Goal: Task Accomplishment & Management: Manage account settings

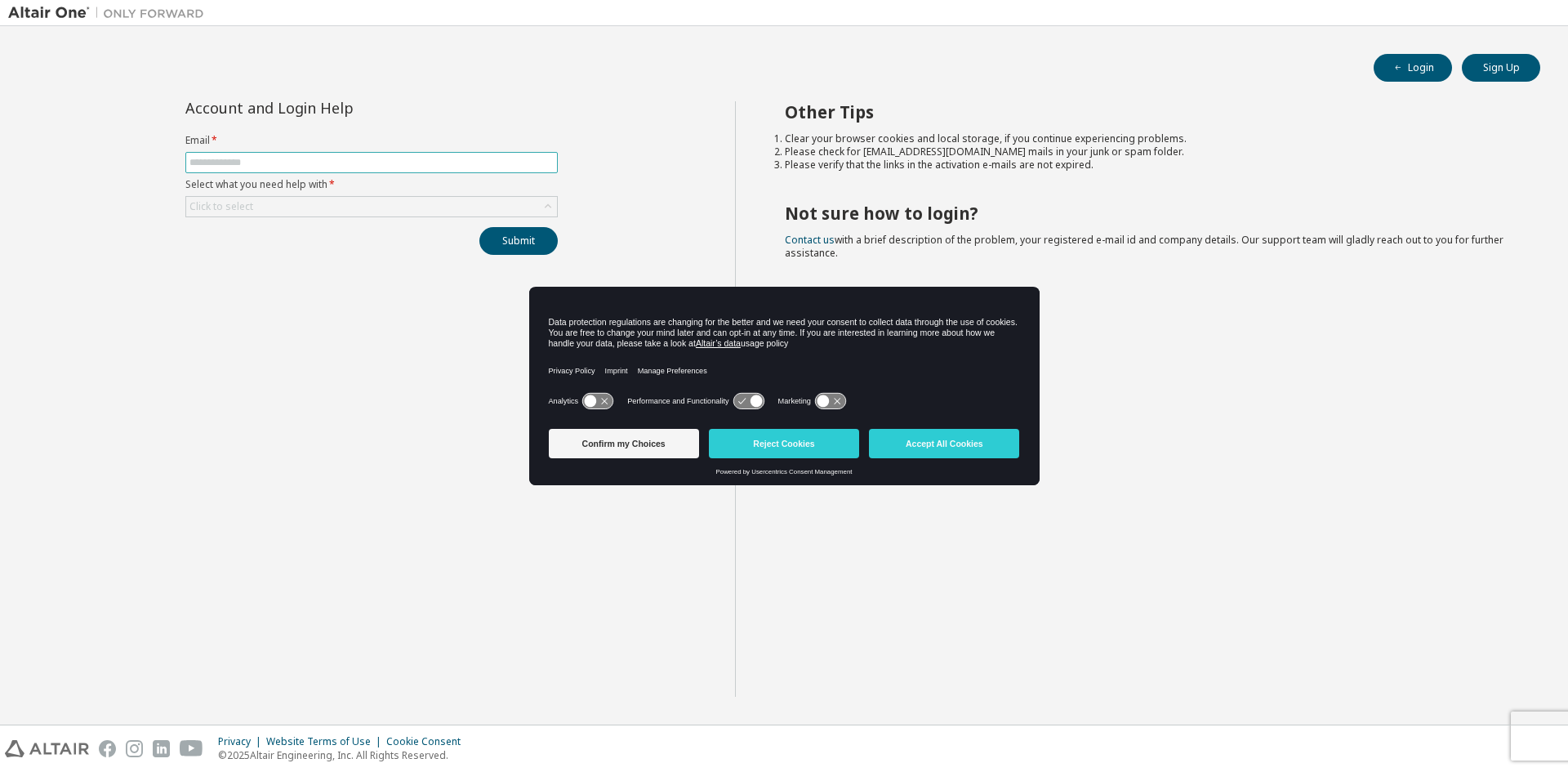
click at [284, 168] on span at bounding box center [371, 163] width 373 height 21
click at [323, 155] on span at bounding box center [371, 163] width 373 height 21
click at [322, 157] on input "text" at bounding box center [372, 162] width 364 height 13
type input "**********"
click at [544, 209] on icon at bounding box center [548, 206] width 17 height 17
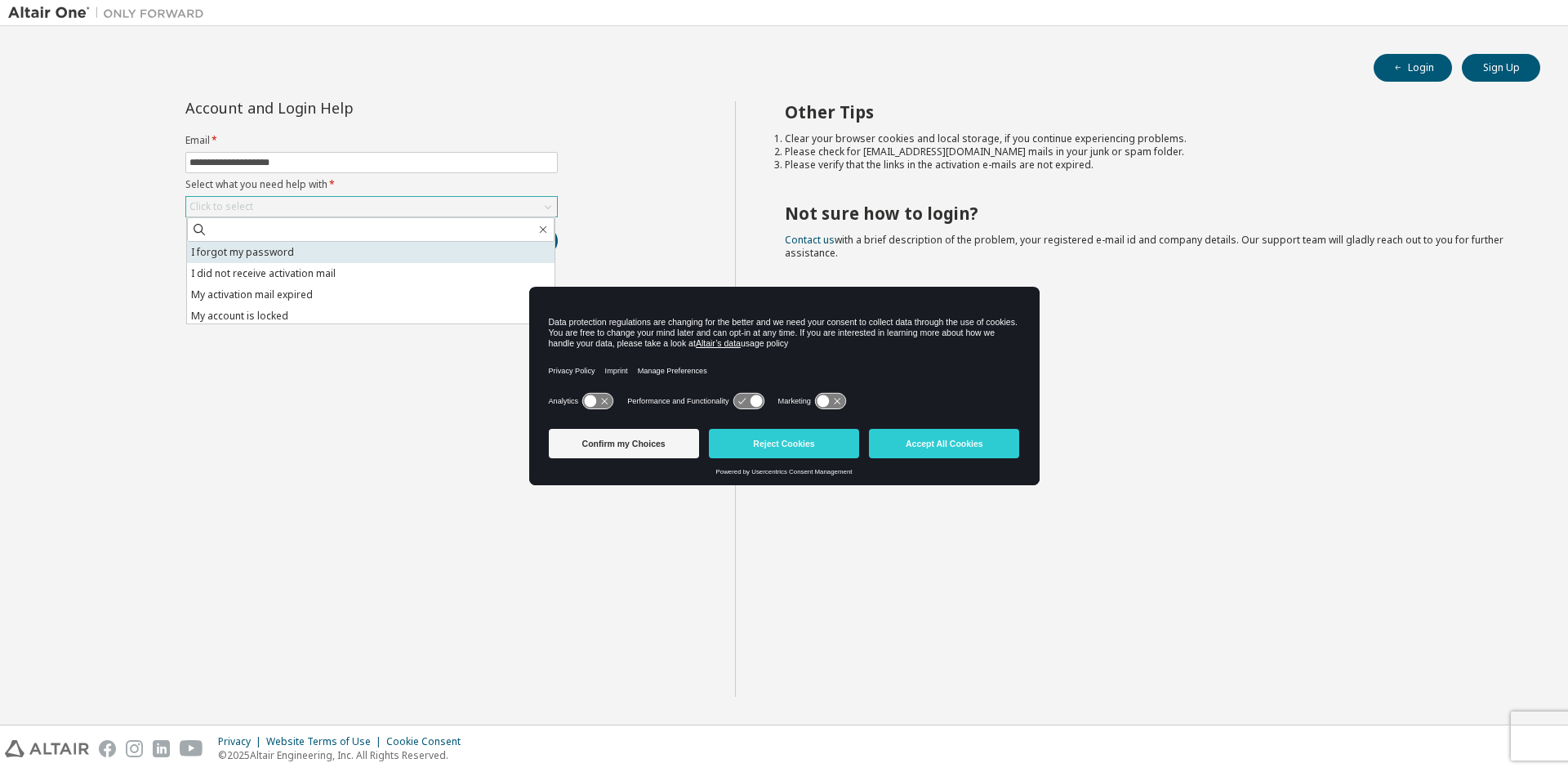
click at [301, 251] on li "I forgot my password" at bounding box center [371, 252] width 368 height 21
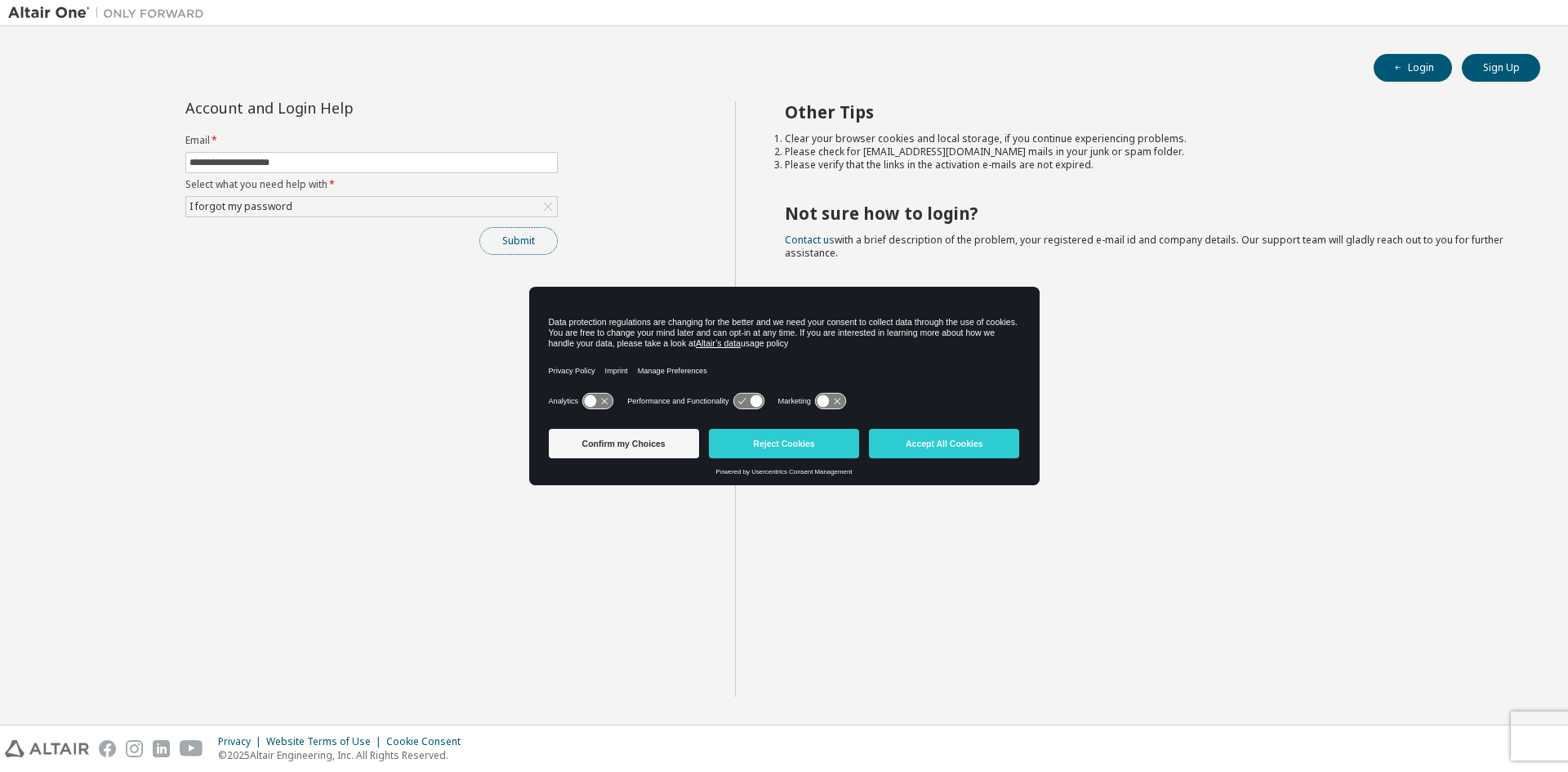
click at [492, 241] on button "Submit" at bounding box center [519, 240] width 79 height 28
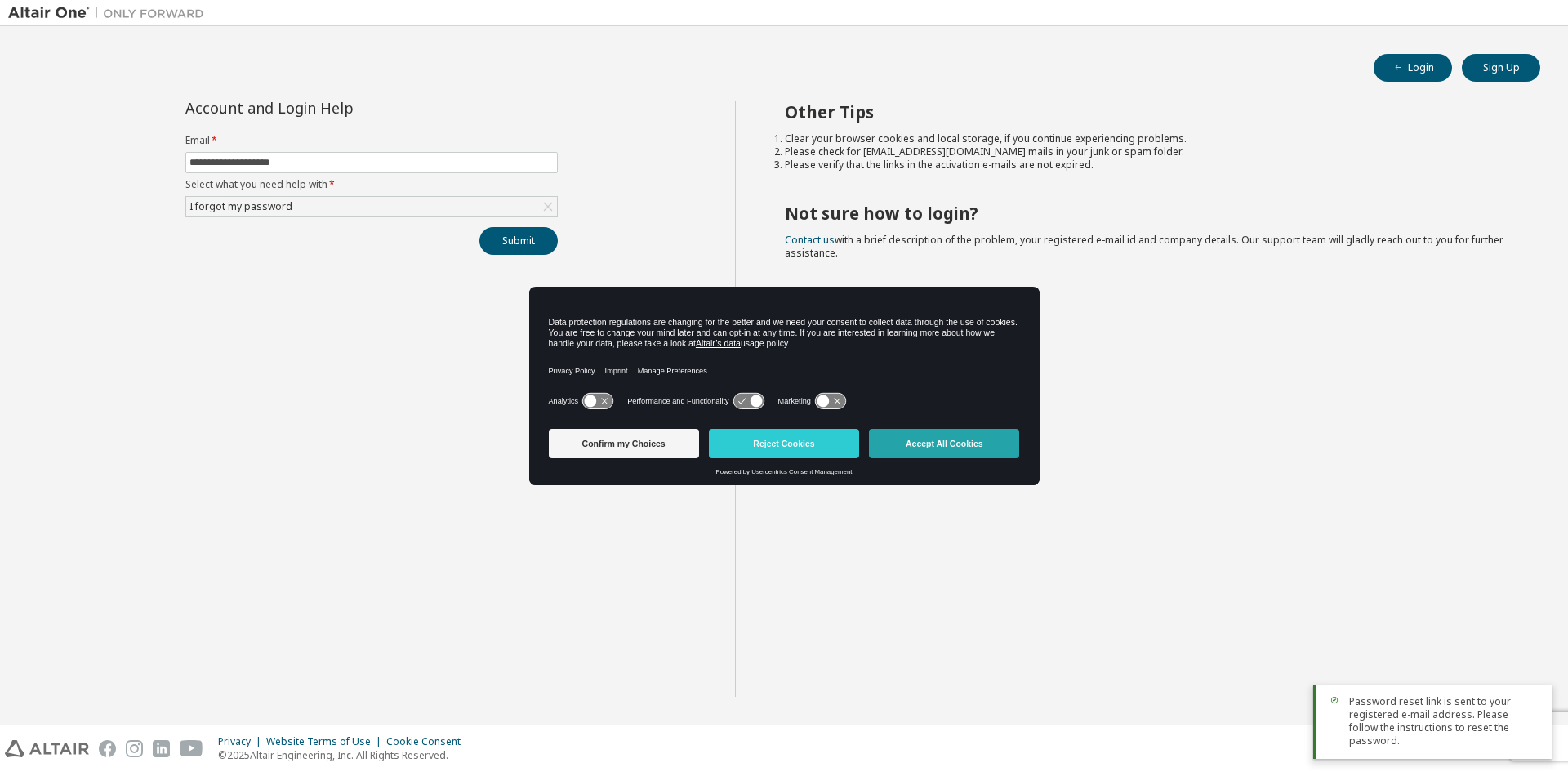
click at [983, 446] on button "Accept All Cookies" at bounding box center [944, 444] width 150 height 29
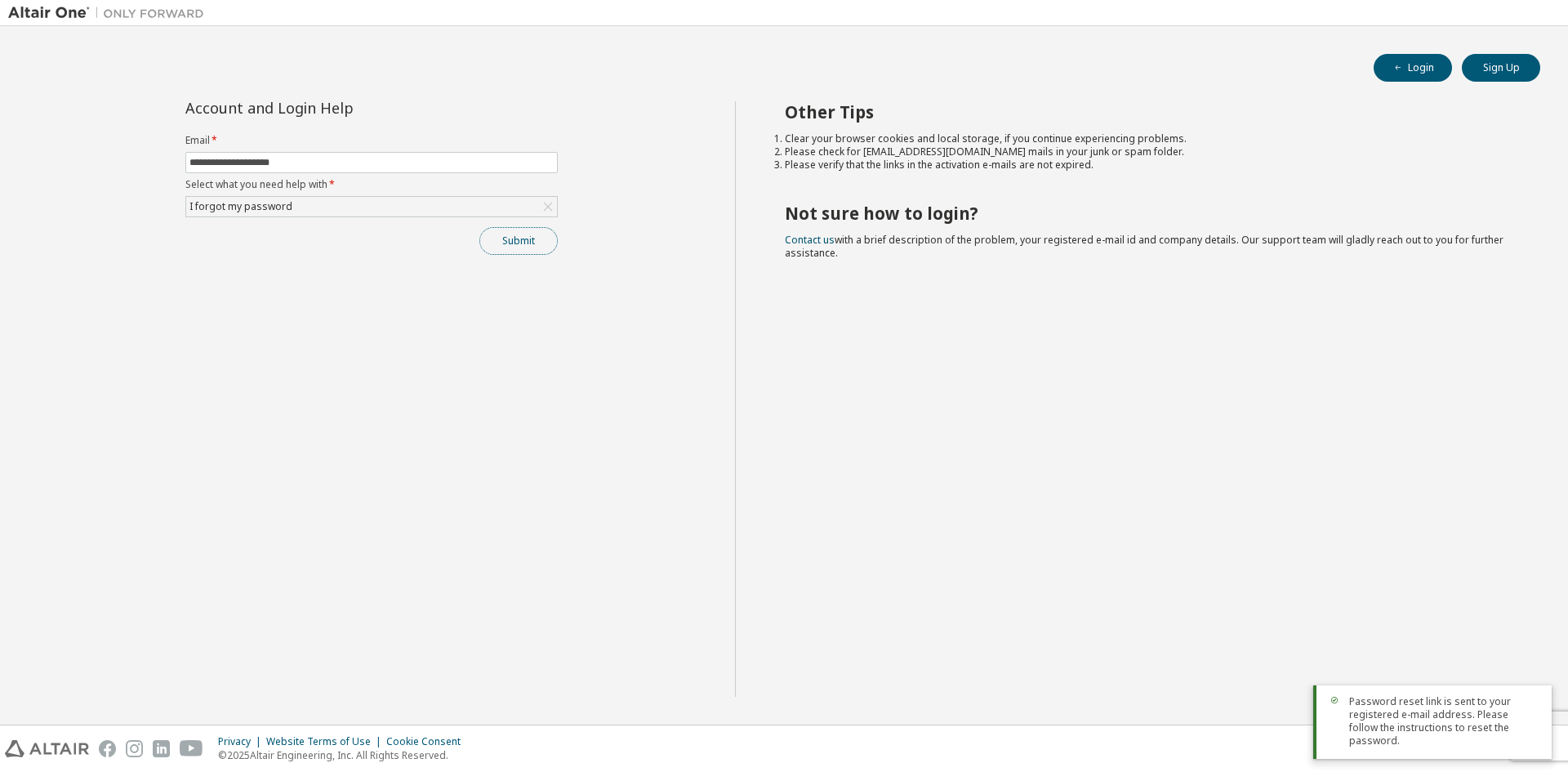
click at [533, 245] on button "Submit" at bounding box center [519, 240] width 79 height 28
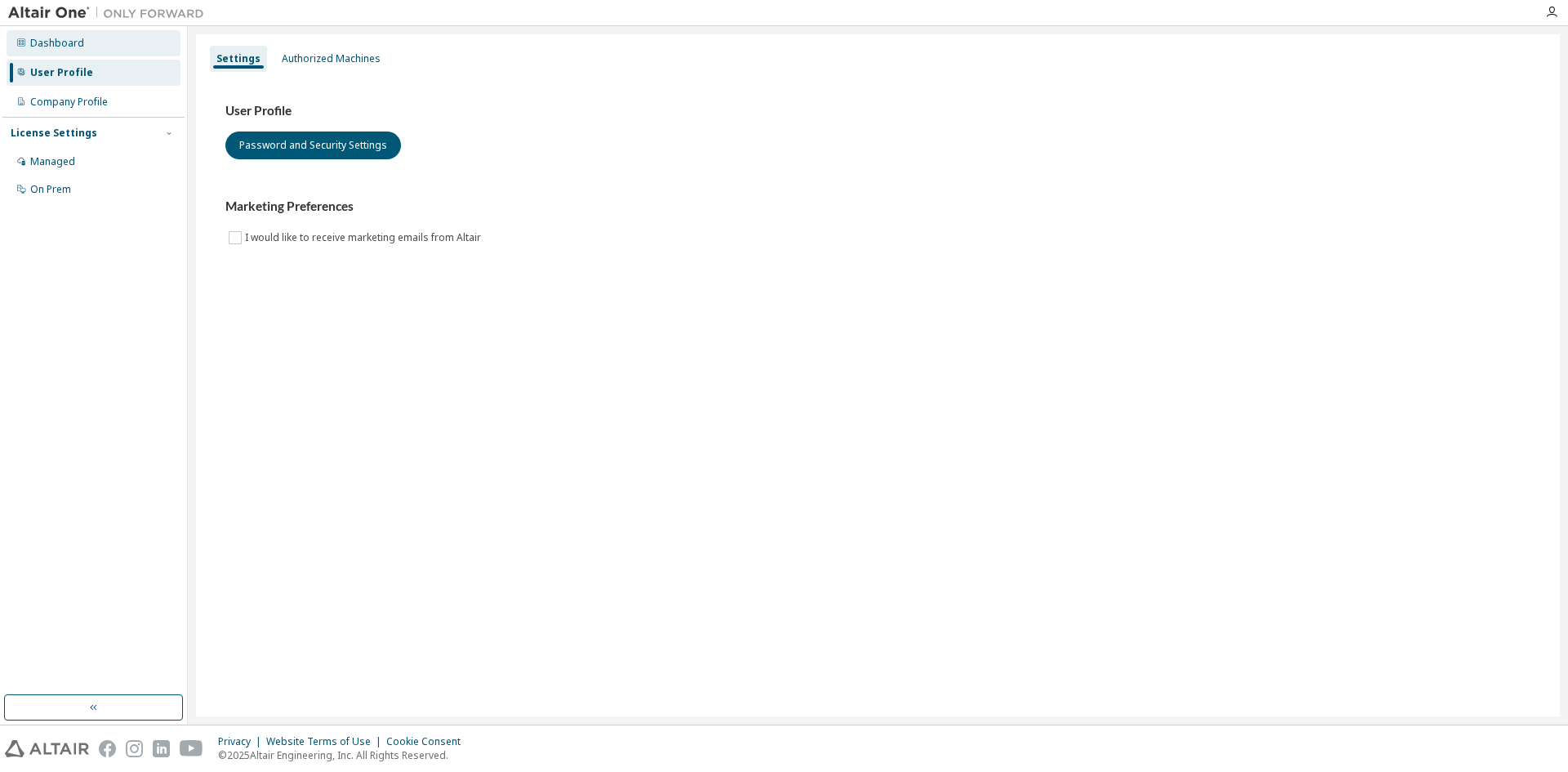
click at [48, 38] on div "Dashboard" at bounding box center [56, 43] width 54 height 13
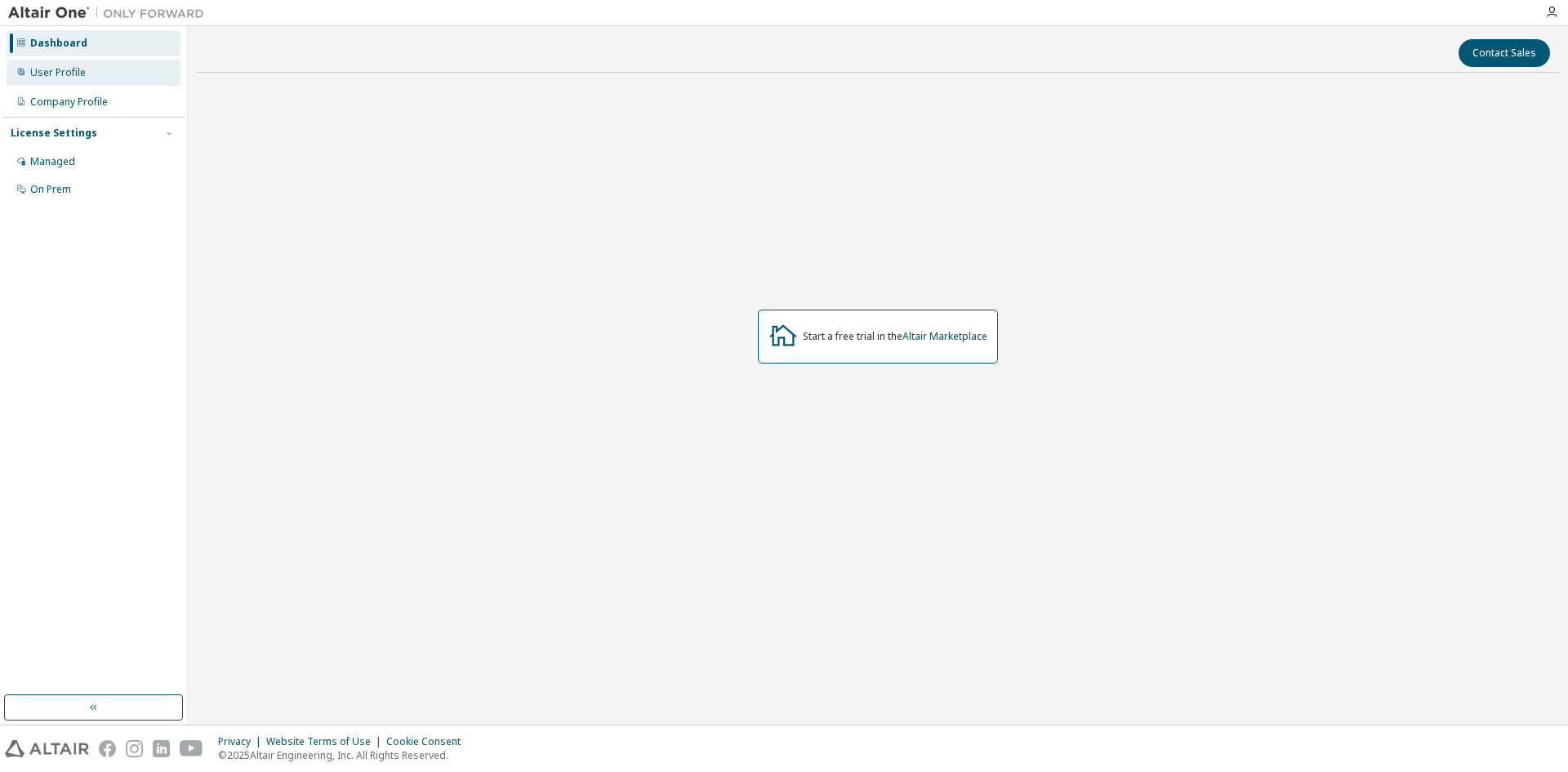
click at [49, 76] on div "User Profile" at bounding box center [57, 72] width 55 height 13
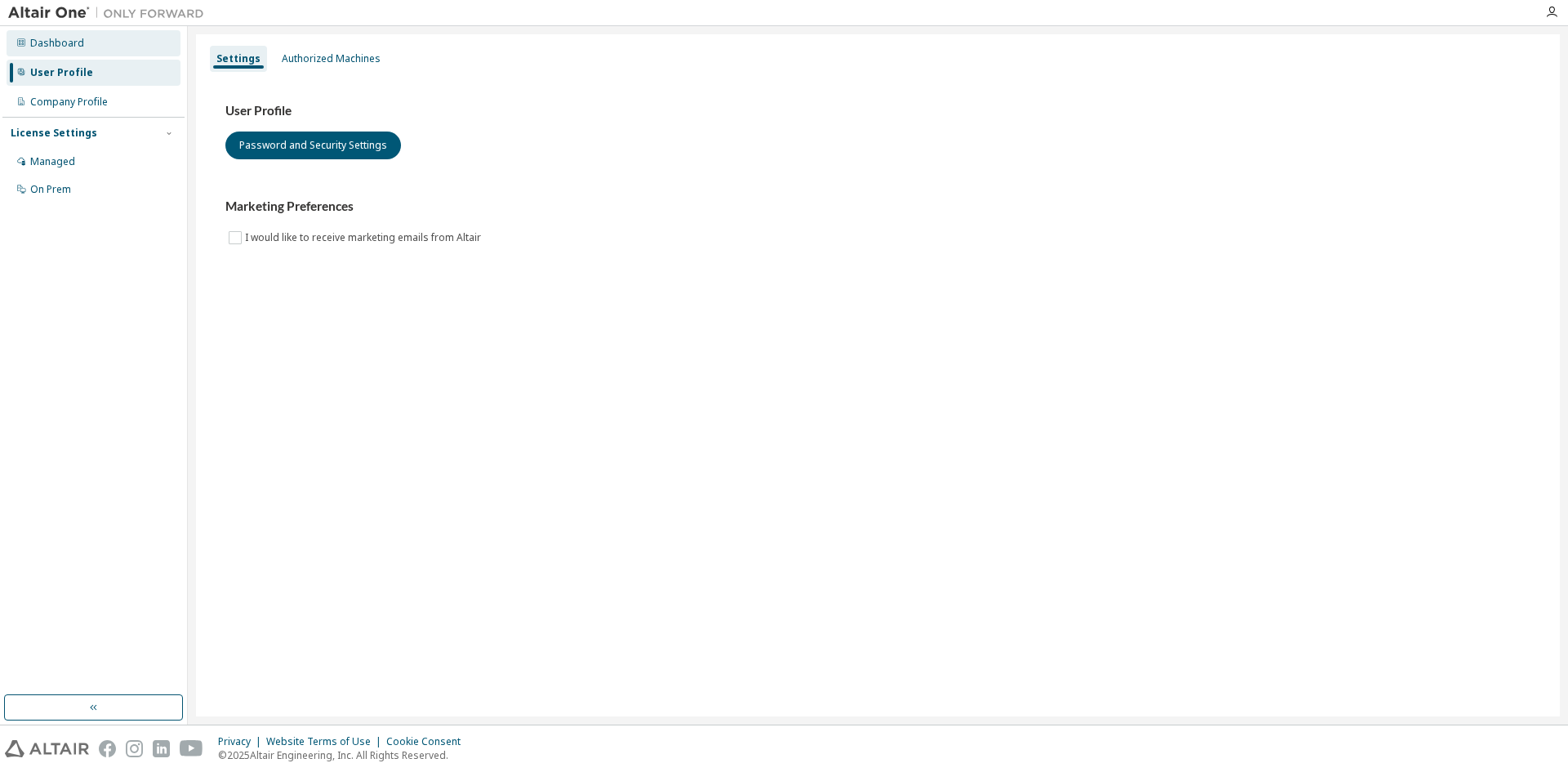
click at [47, 50] on div "Dashboard" at bounding box center [93, 43] width 174 height 26
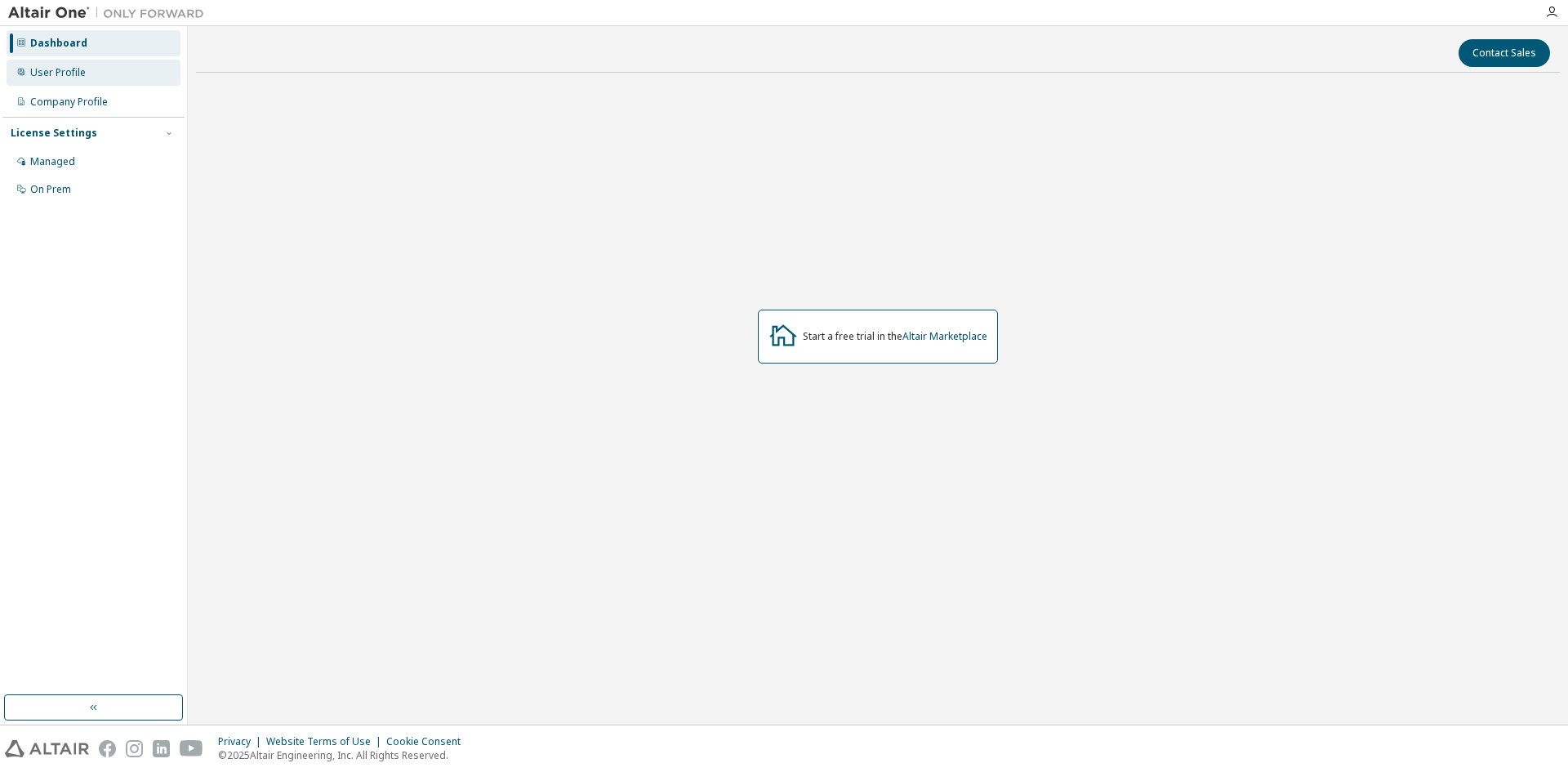
click at [44, 66] on div "User Profile" at bounding box center [57, 72] width 55 height 13
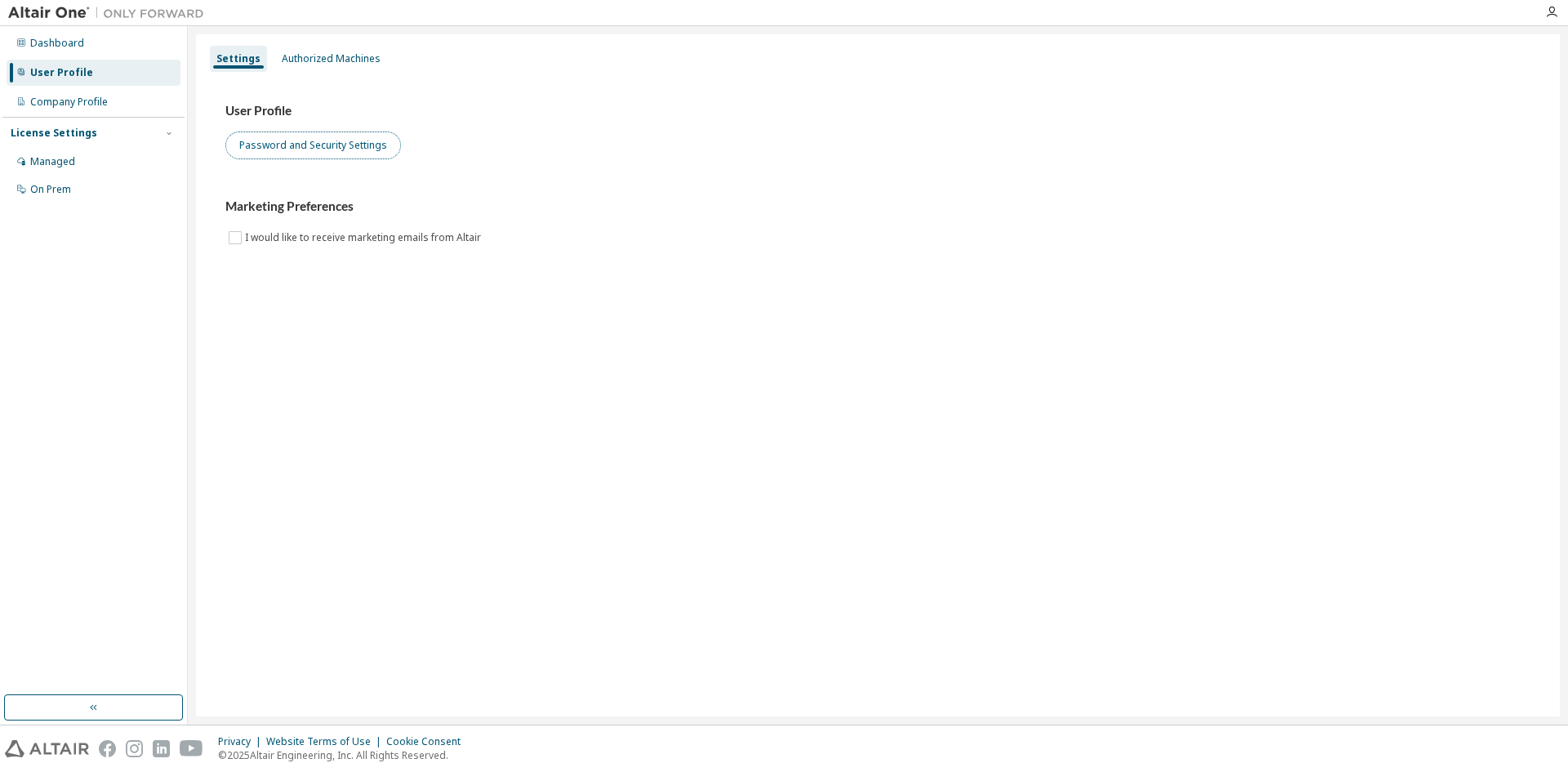
click at [340, 147] on button "Password and Security Settings" at bounding box center [313, 145] width 175 height 28
